Goal: Navigation & Orientation: Find specific page/section

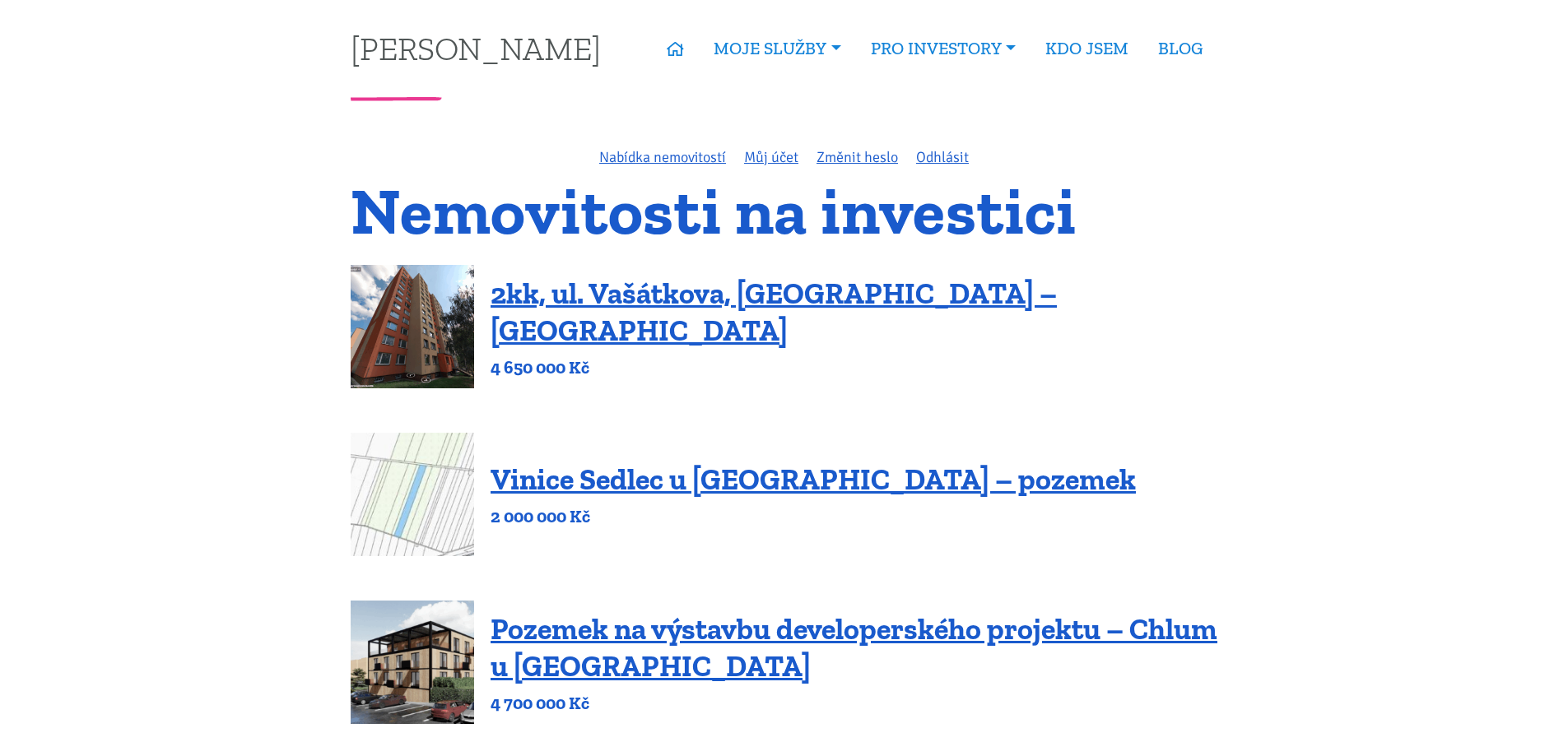
click at [955, 15] on nav "Tomáš Kučera ÚVOD MOJE SLUŽBY Strategický mentoring Financování bez limitu Kupt…" at bounding box center [784, 48] width 889 height 97
